Goal: Information Seeking & Learning: Find specific fact

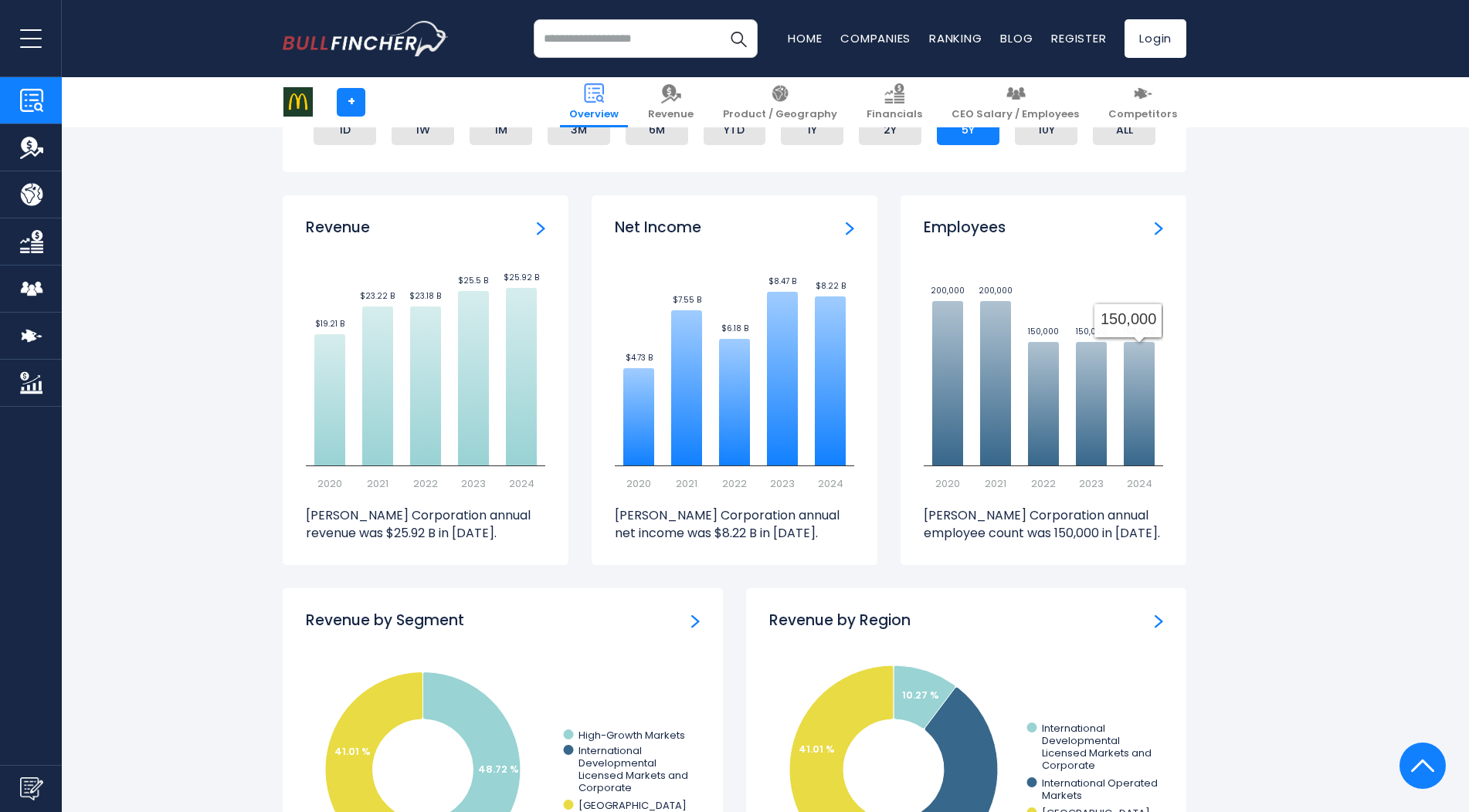
scroll to position [849, 0]
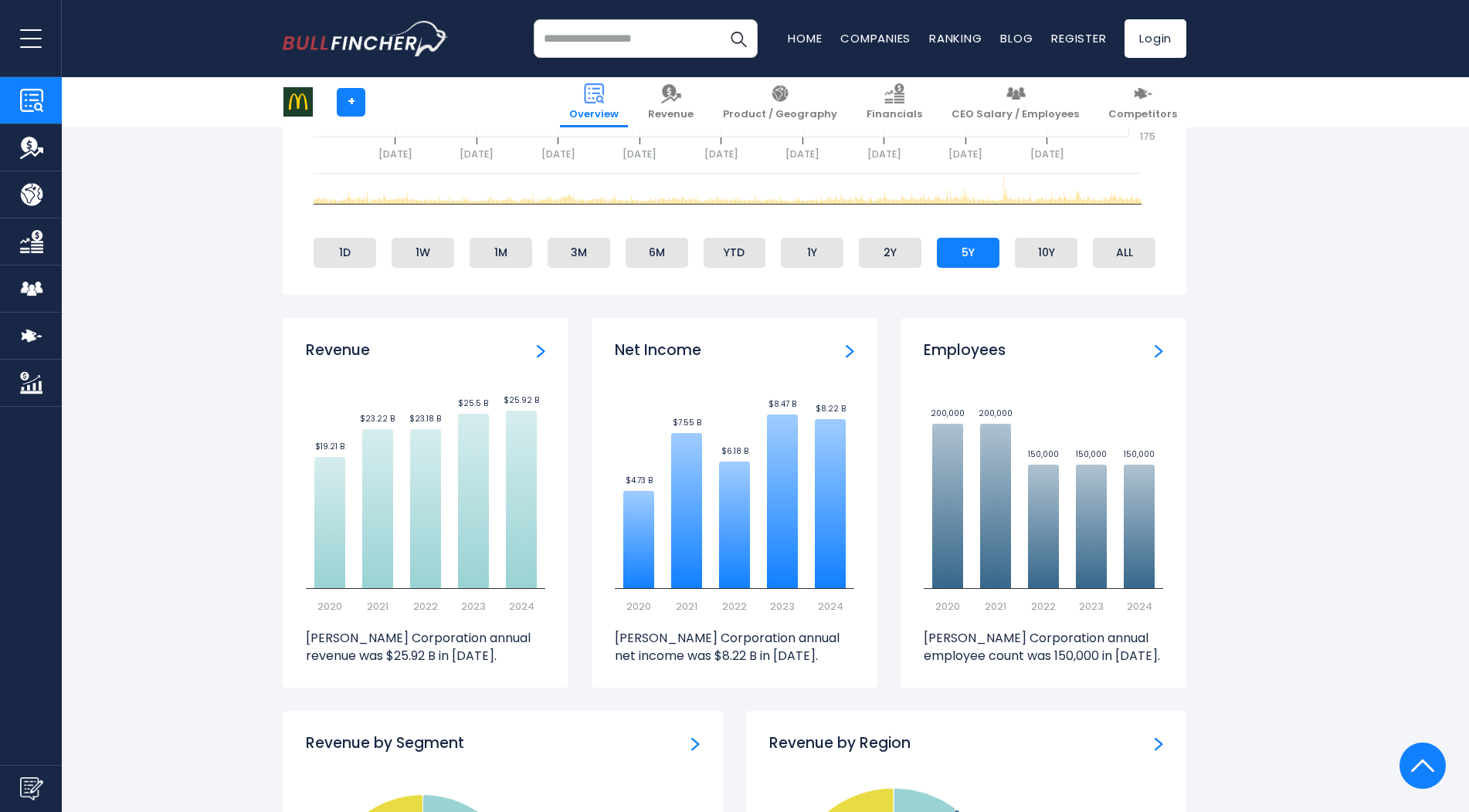
click at [1156, 350] on img "Employees" at bounding box center [1158, 351] width 9 height 14
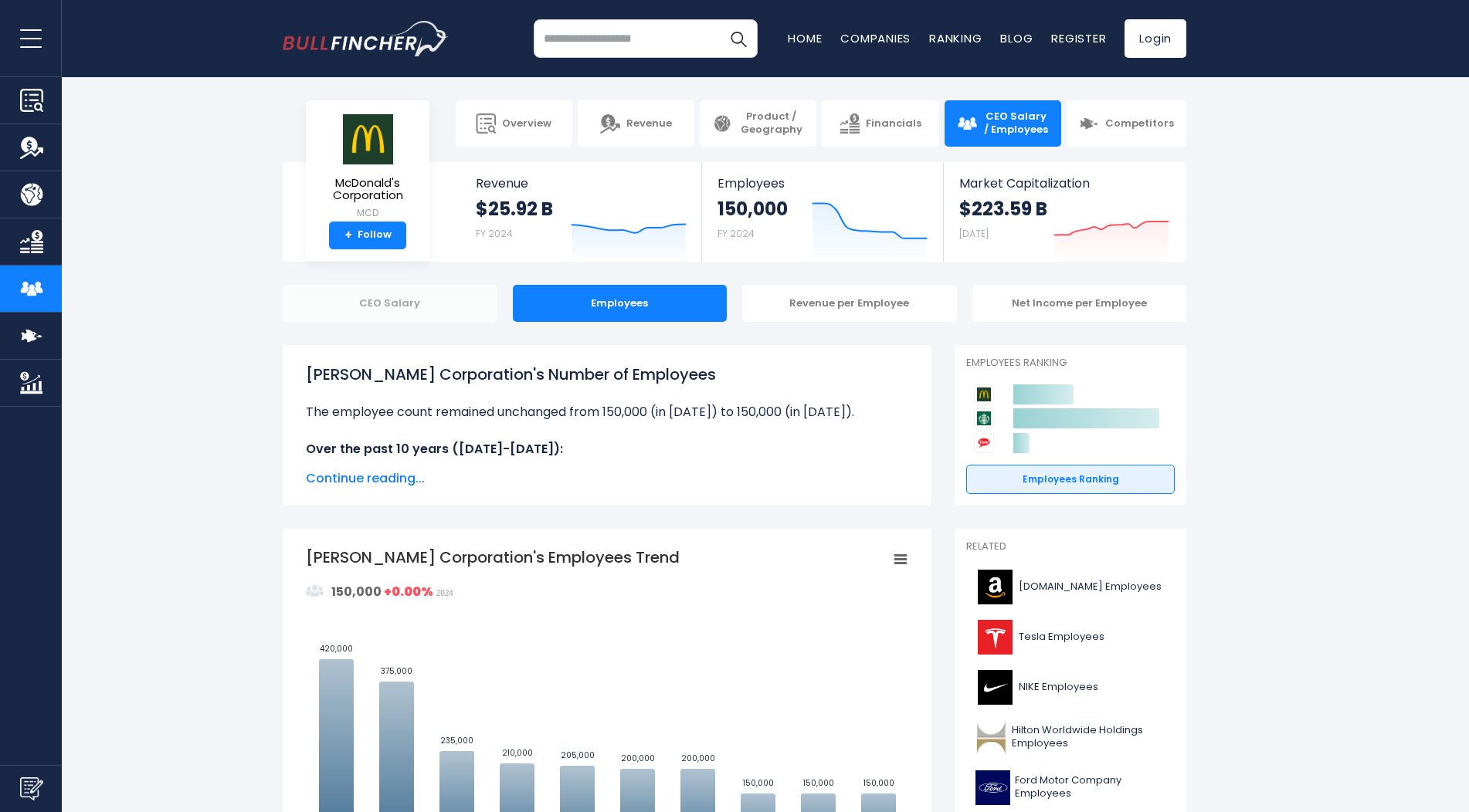
click at [396, 308] on div "CEO Salary" at bounding box center [389, 303] width 215 height 37
click at [841, 315] on div "Revenue per Employee" at bounding box center [849, 303] width 215 height 37
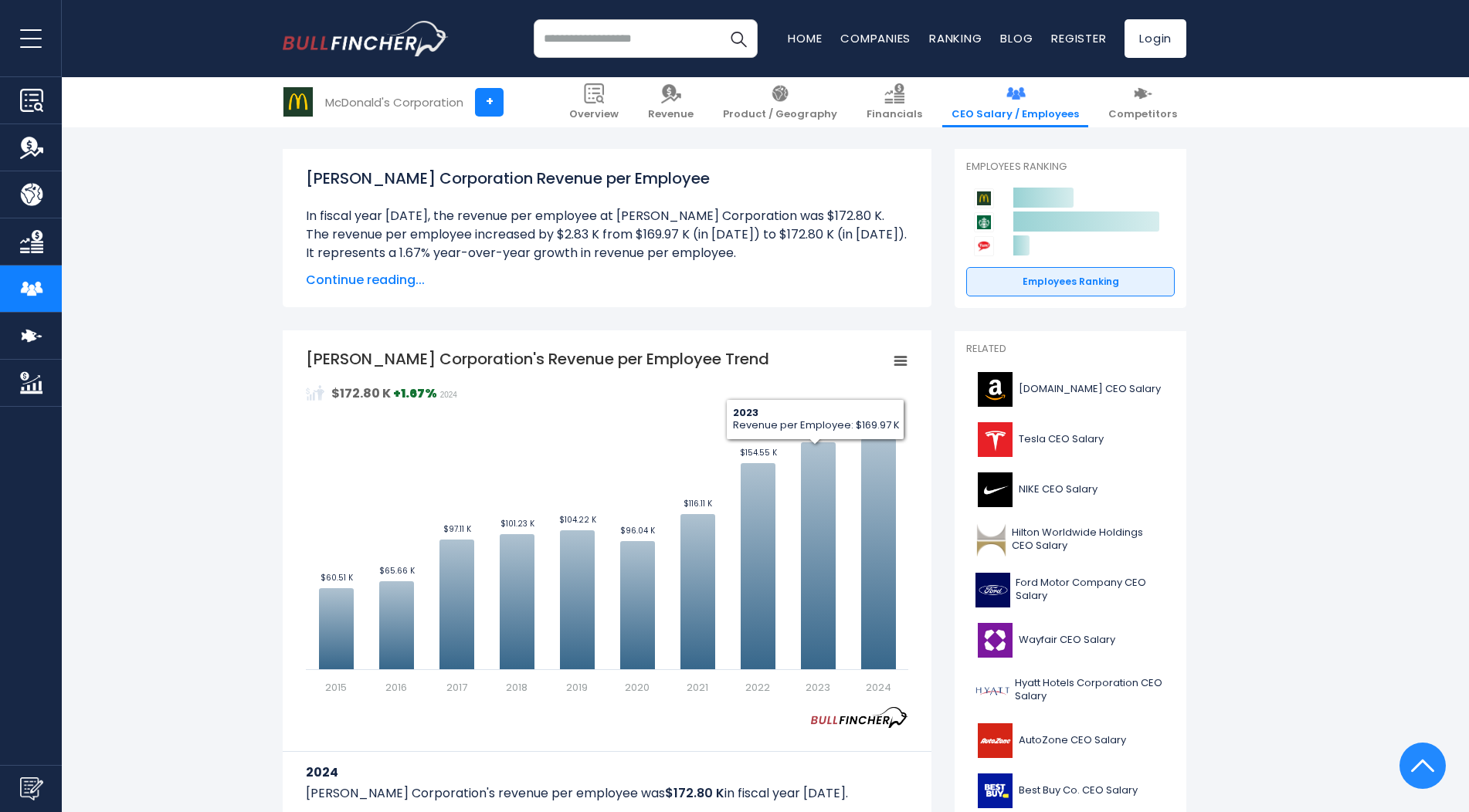
scroll to position [77, 0]
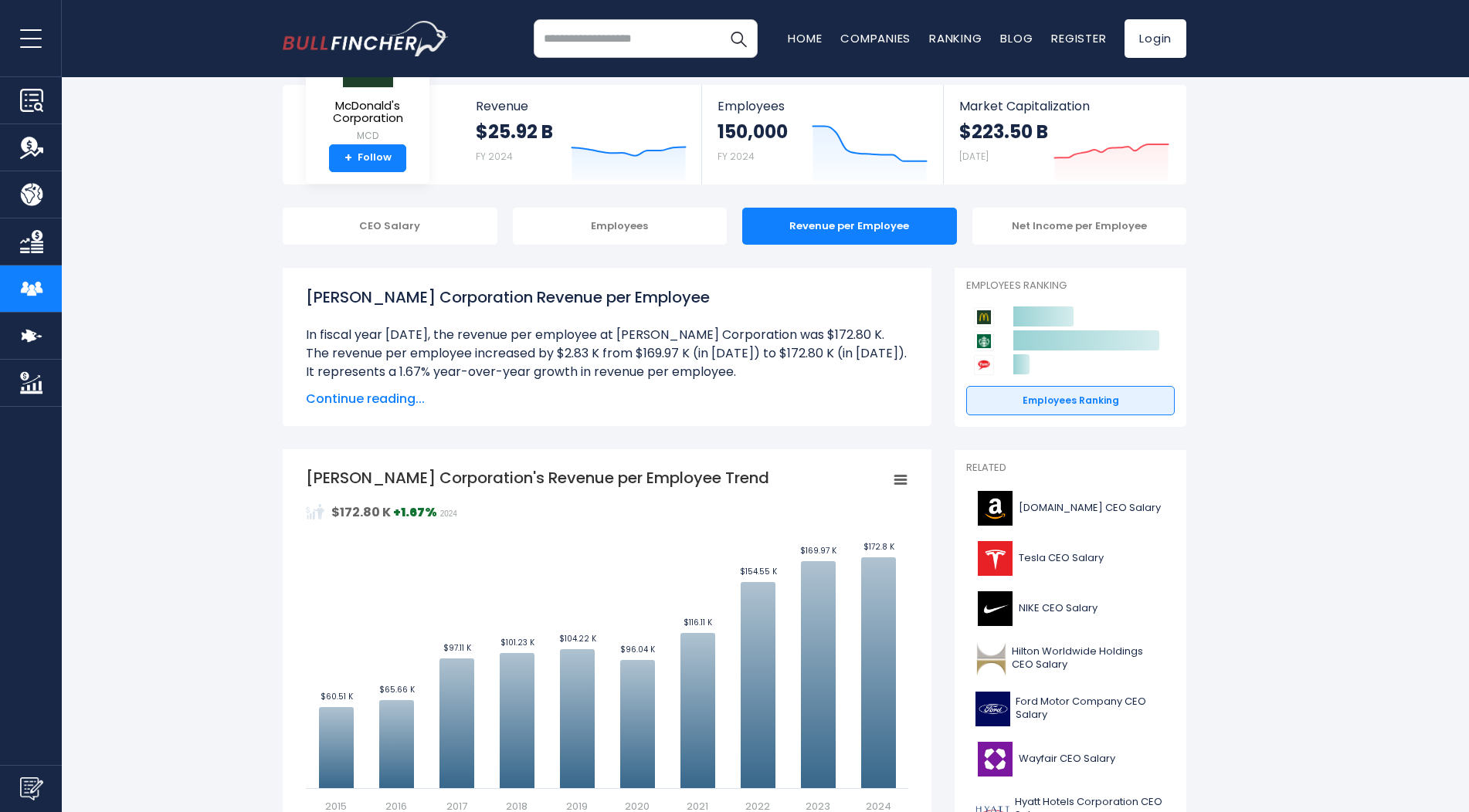
click at [390, 396] on span "Continue reading..." at bounding box center [607, 399] width 602 height 18
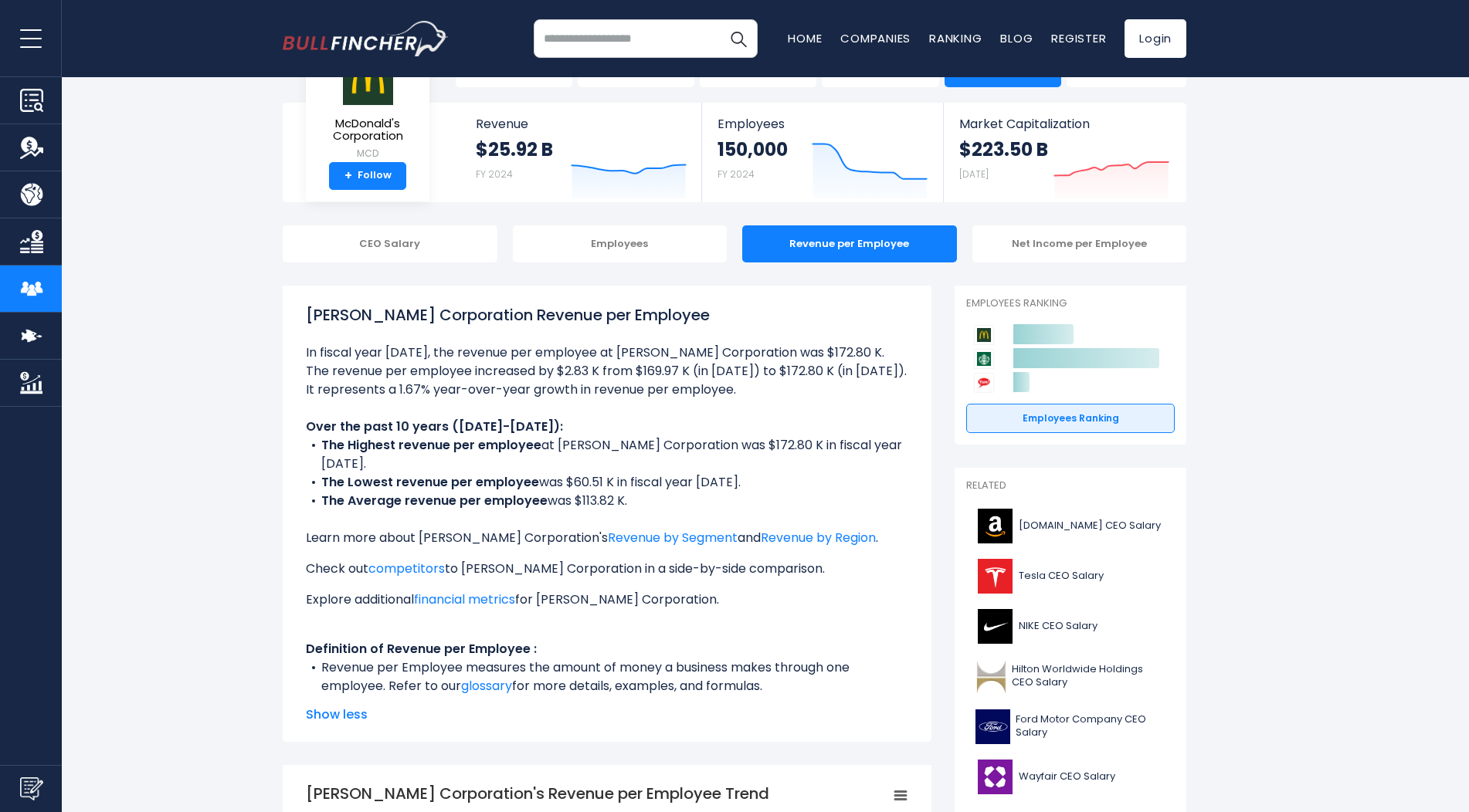
scroll to position [0, 0]
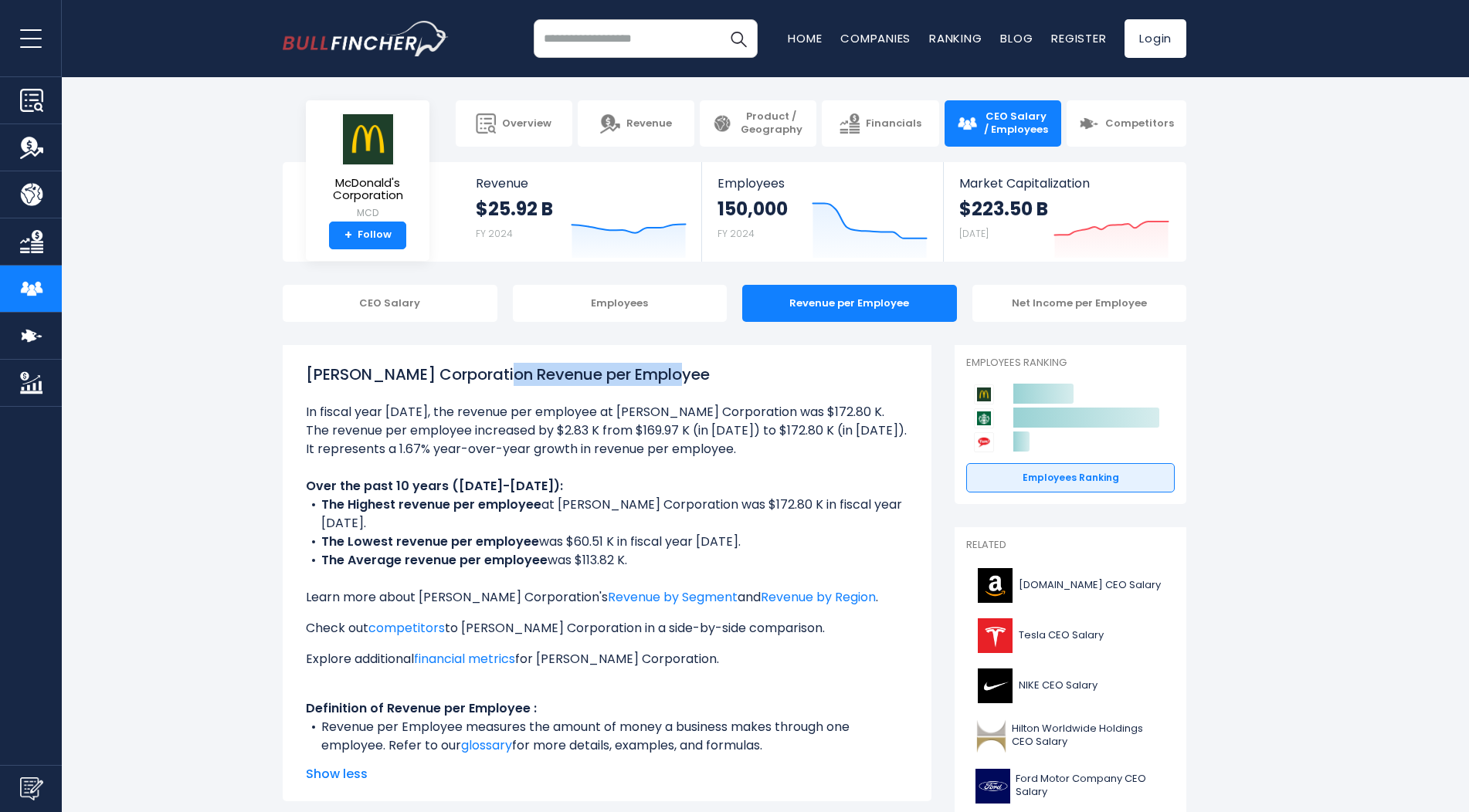
drag, startPoint x: 498, startPoint y: 367, endPoint x: 676, endPoint y: 371, distance: 178.0
click at [676, 371] on h1 "McDonald's Corporation Revenue per Employee" at bounding box center [607, 374] width 602 height 23
copy h1 "Revenue per Employee"
